Goal: Go to known website: Access a specific website the user already knows

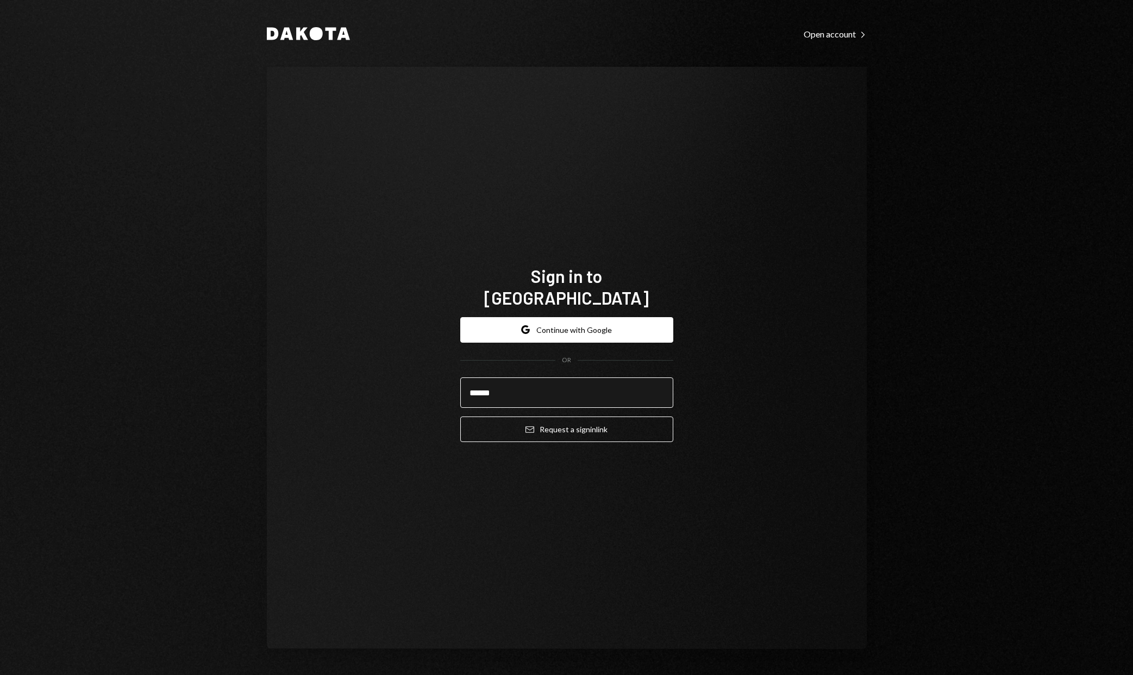
type input "**********"
click at [584, 421] on button "Email Request a sign in link" at bounding box center [566, 430] width 213 height 26
click at [620, 317] on button "Google Continue with Google" at bounding box center [566, 330] width 213 height 26
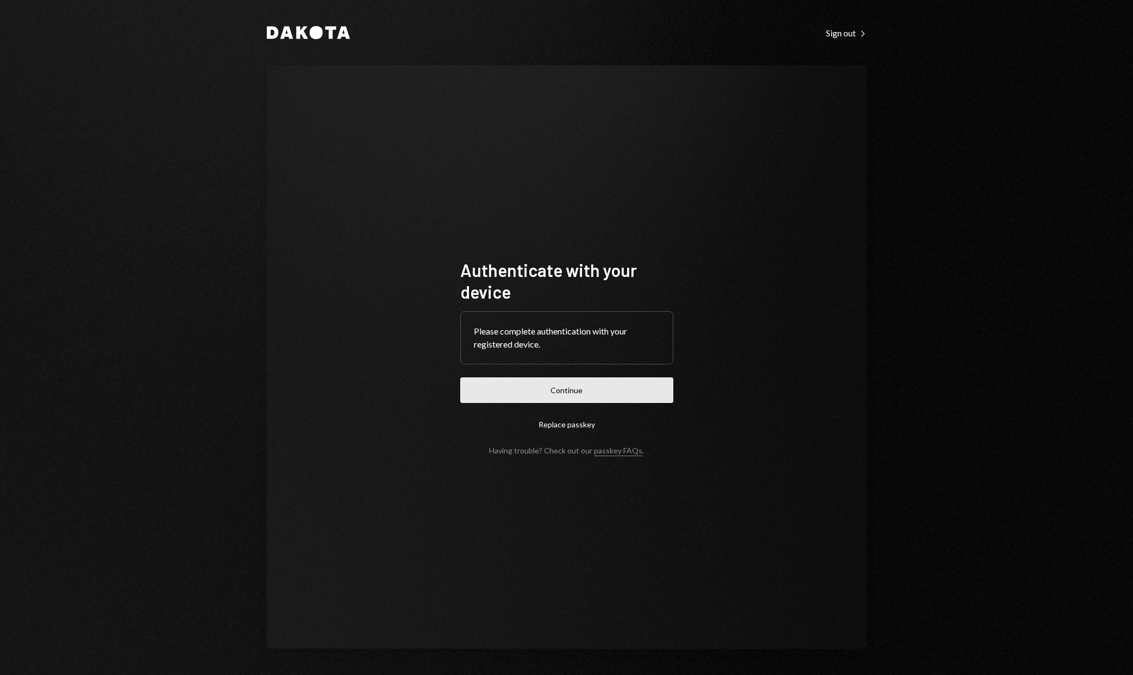
click at [574, 393] on button "Continue" at bounding box center [566, 391] width 213 height 26
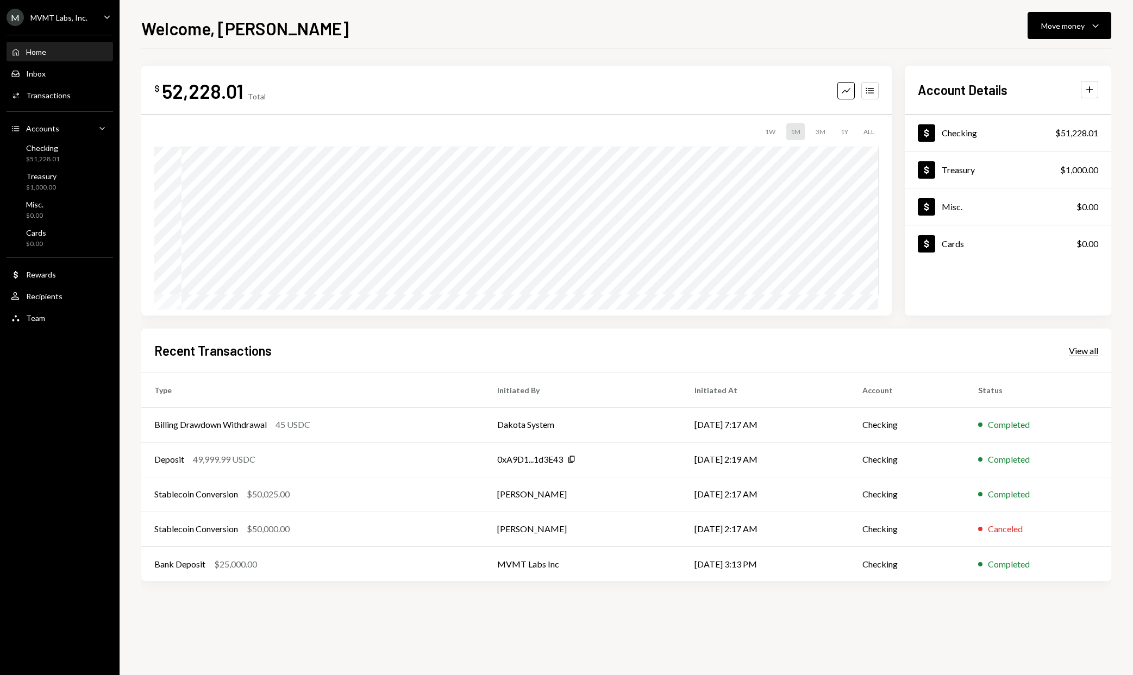
click at [1077, 350] on div "View all" at bounding box center [1083, 351] width 29 height 11
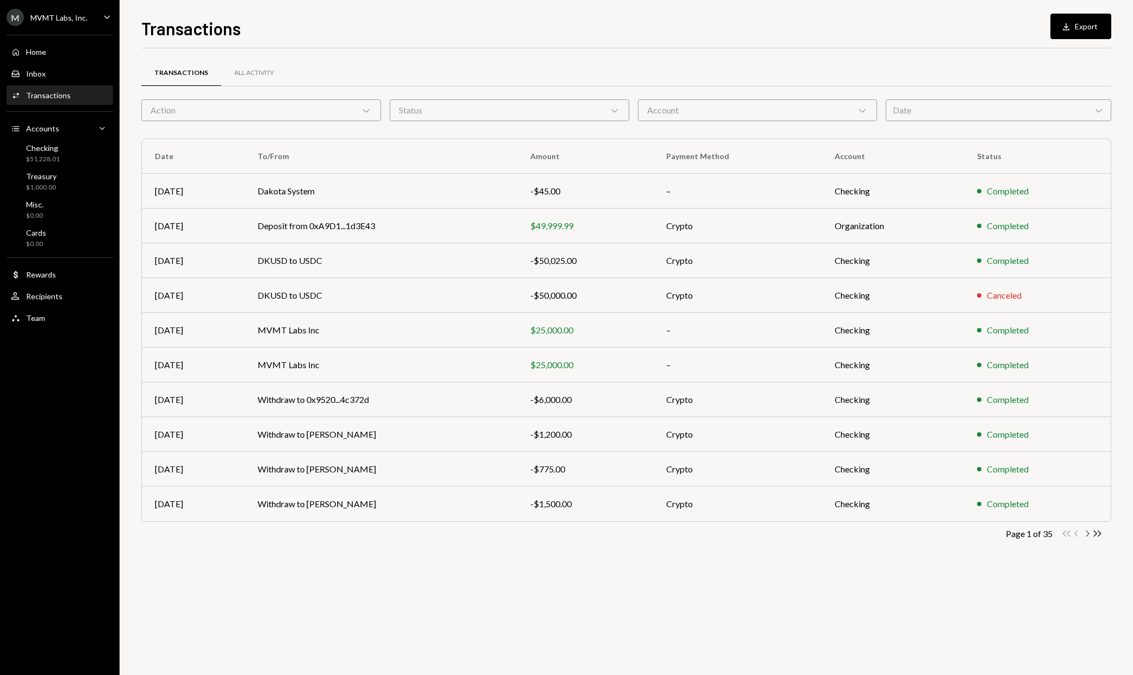
click at [1089, 534] on icon "Chevron Right" at bounding box center [1087, 534] width 10 height 10
